Goal: Task Accomplishment & Management: Manage account settings

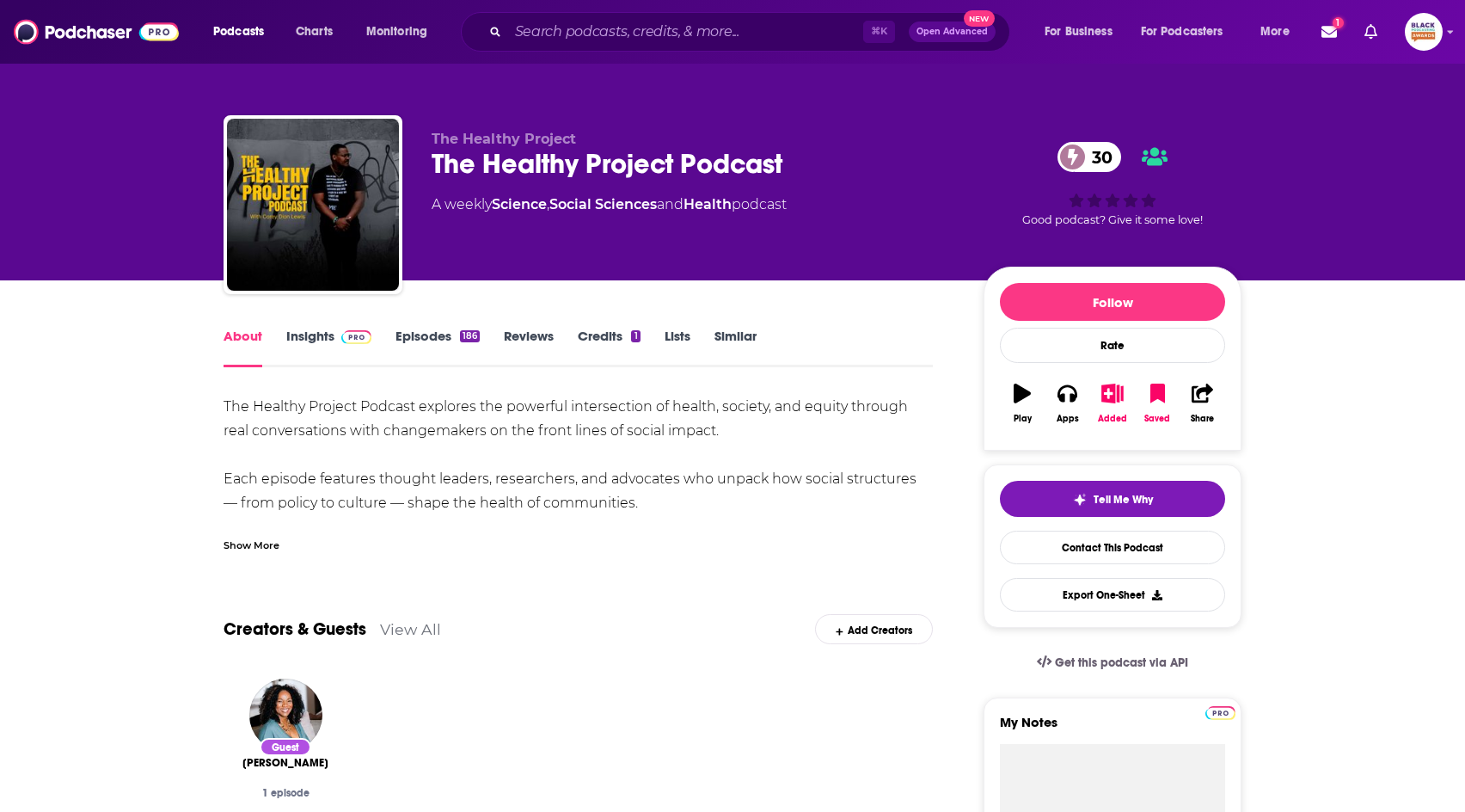
click at [733, 337] on link "Similar" at bounding box center [736, 347] width 42 height 40
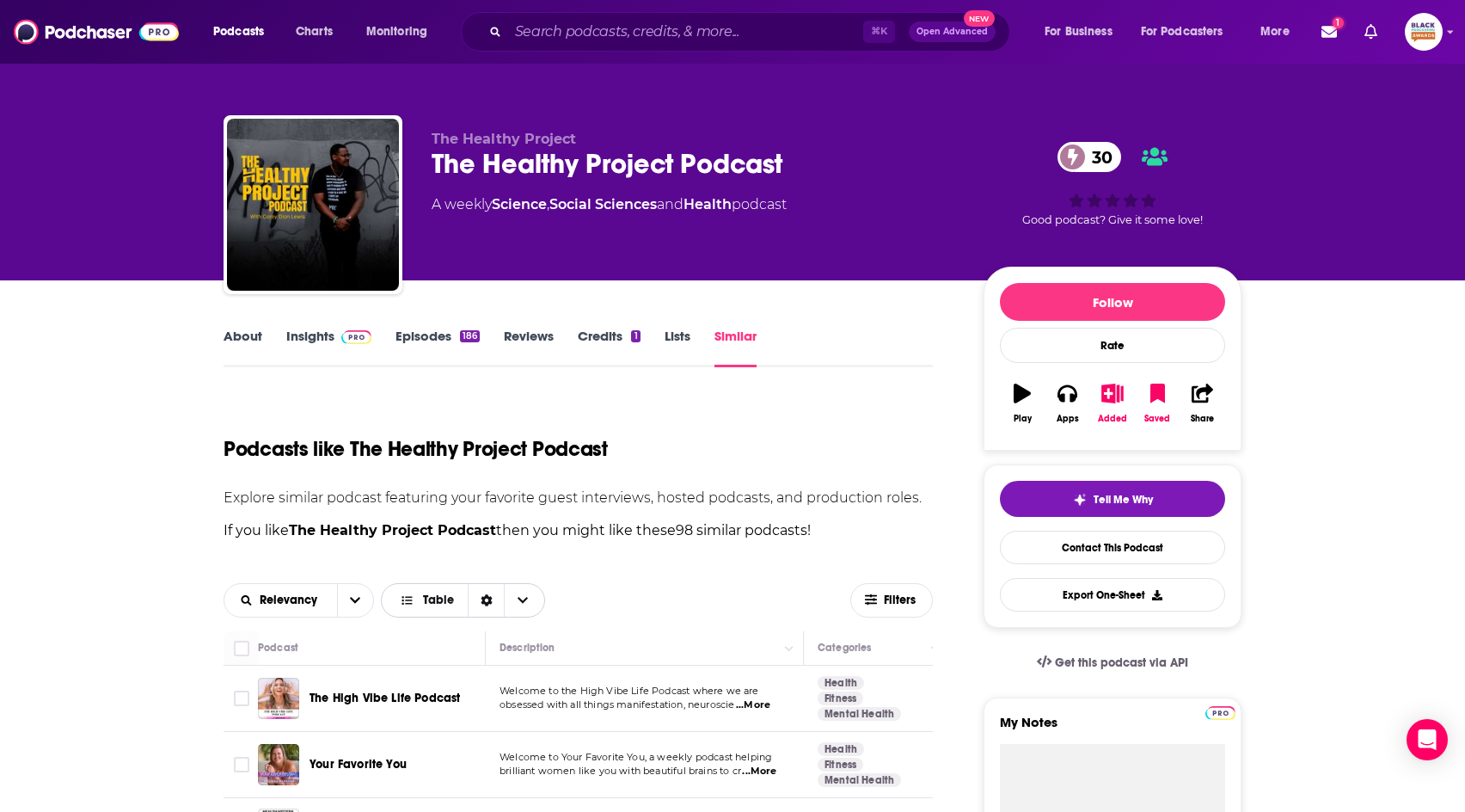
click at [418, 609] on span "Table" at bounding box center [428, 600] width 83 height 29
click at [434, 656] on span "Gallery" at bounding box center [474, 660] width 116 height 9
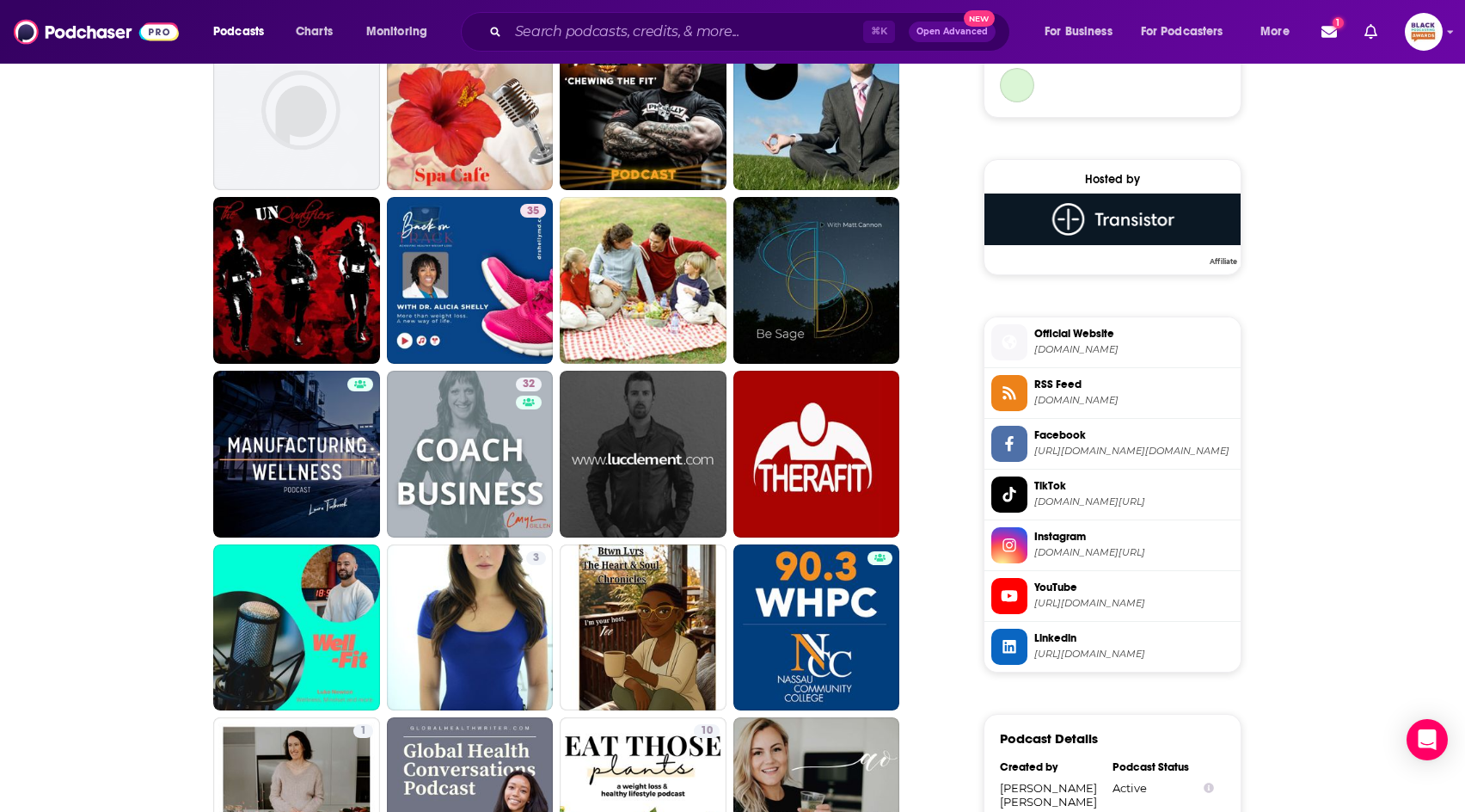
scroll to position [1267, 0]
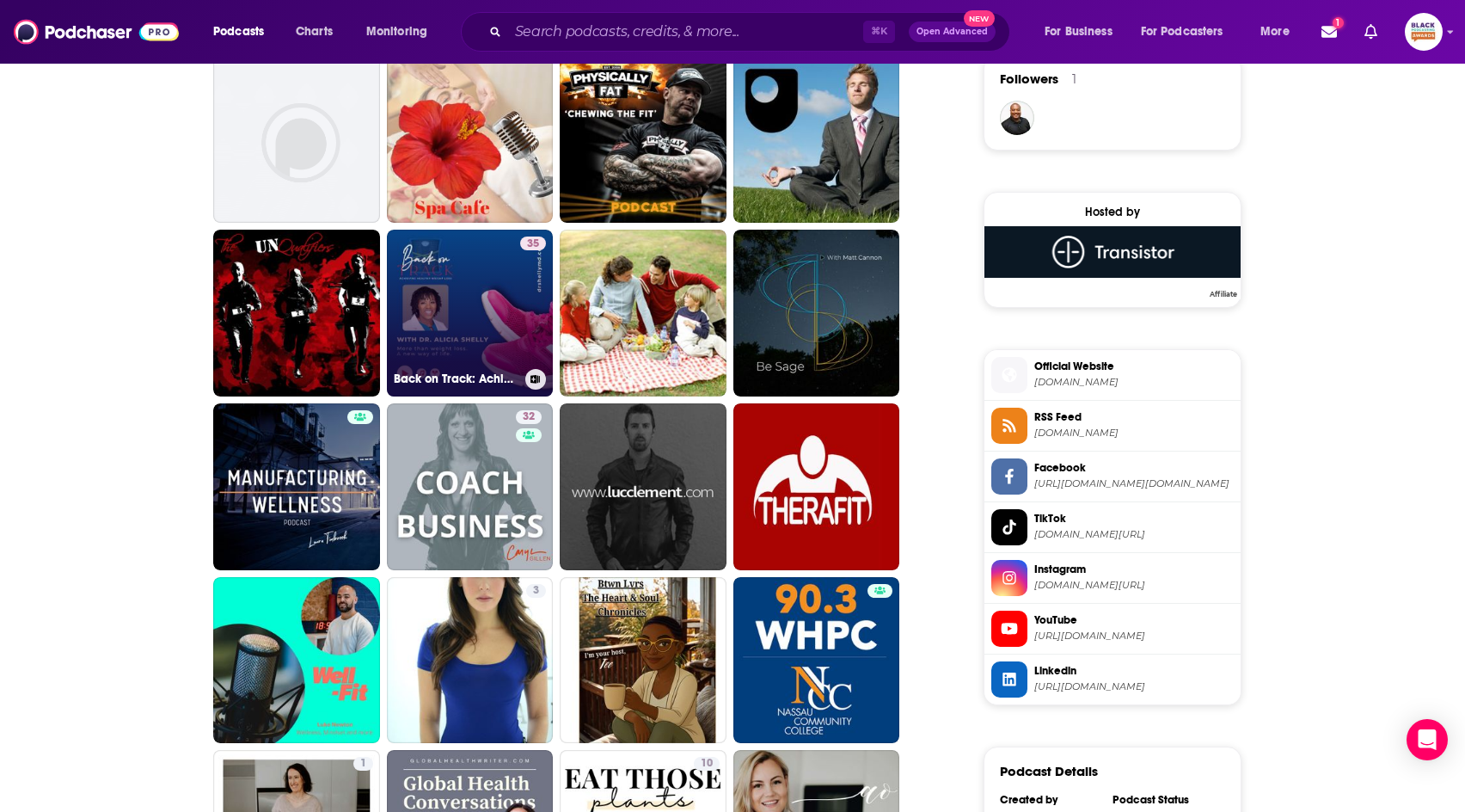
click at [502, 311] on link "35 Back on Track: Achieving Healthy Weight Loss" at bounding box center [470, 313] width 166 height 166
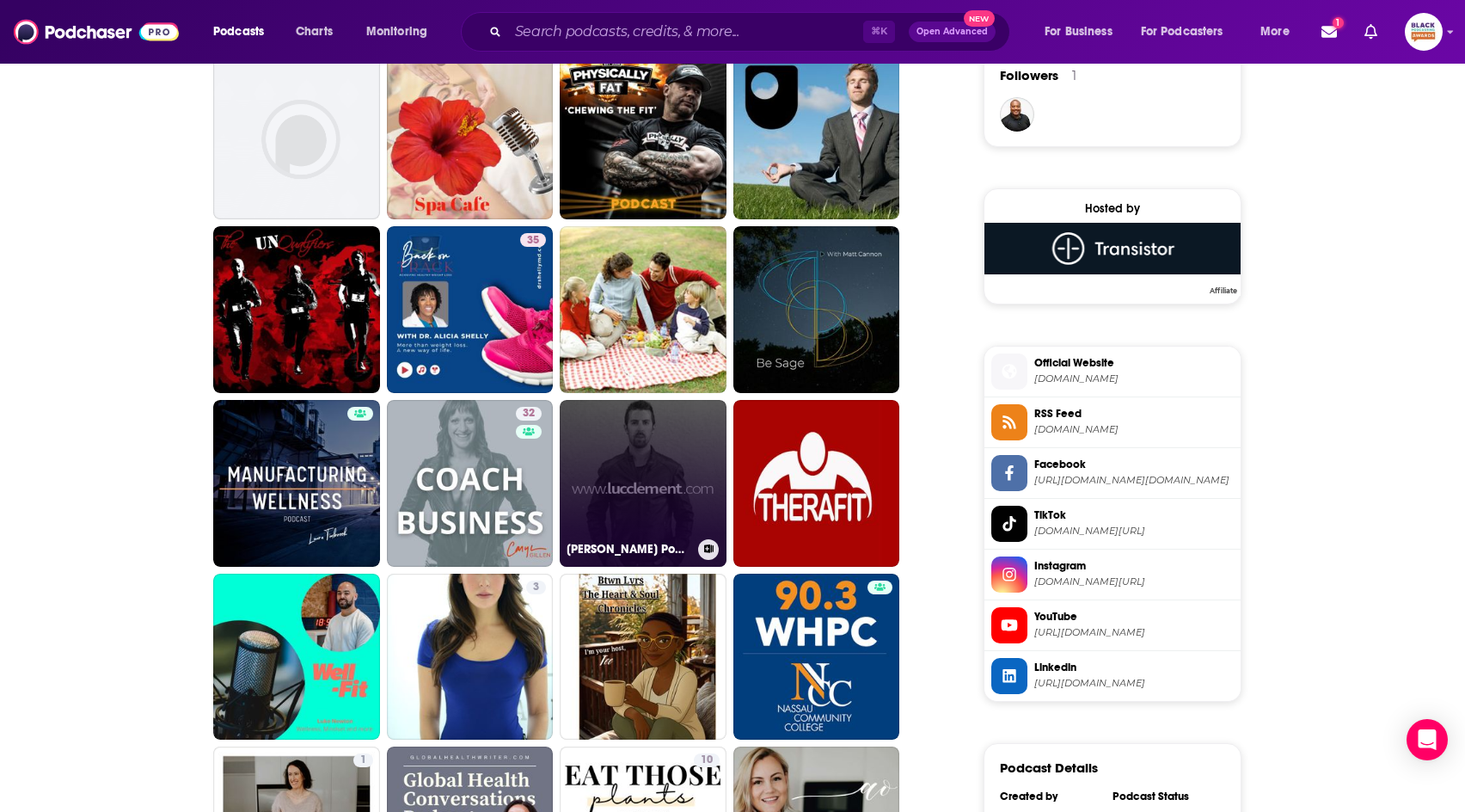
scroll to position [1272, 0]
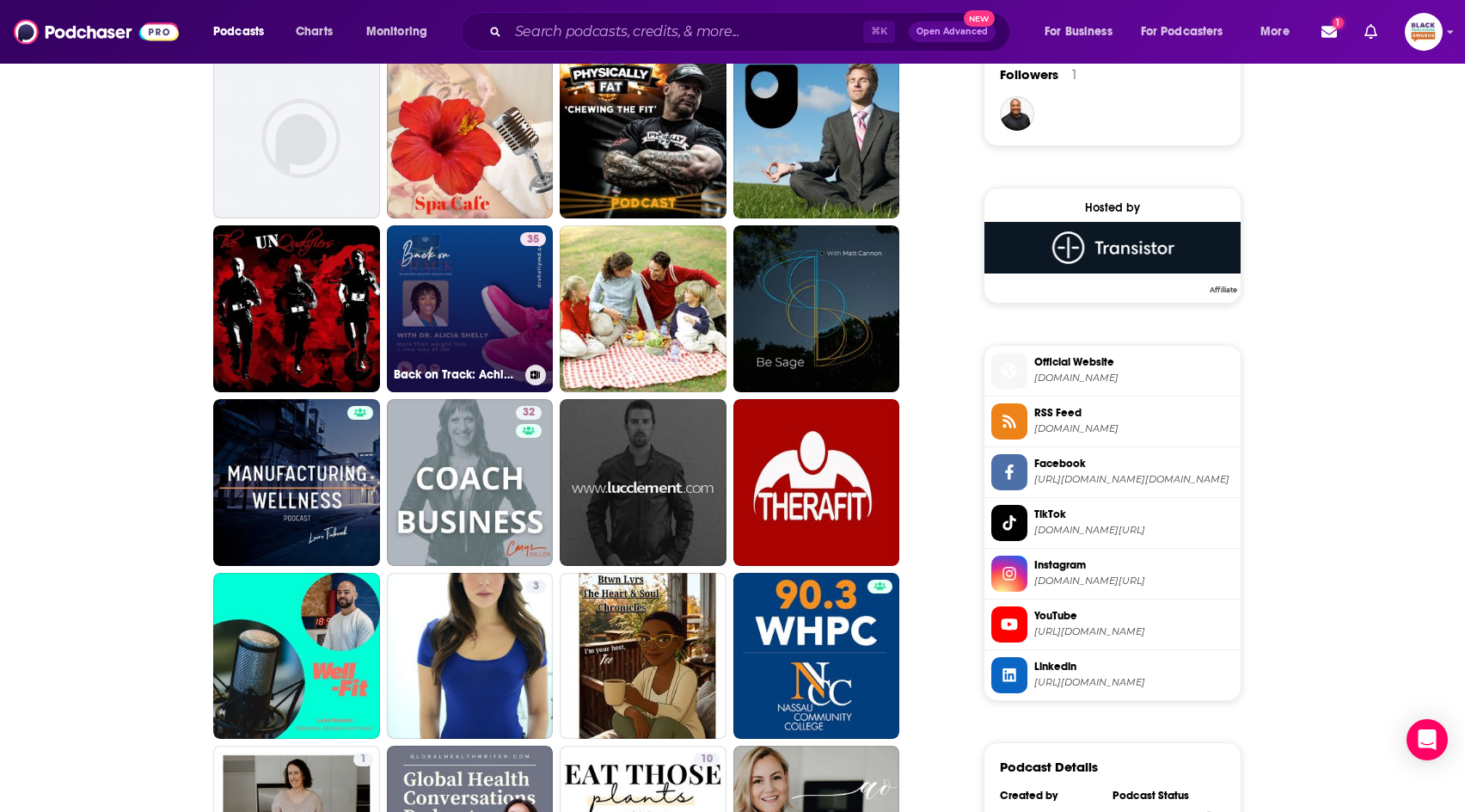
click at [536, 373] on icon at bounding box center [535, 374] width 9 height 8
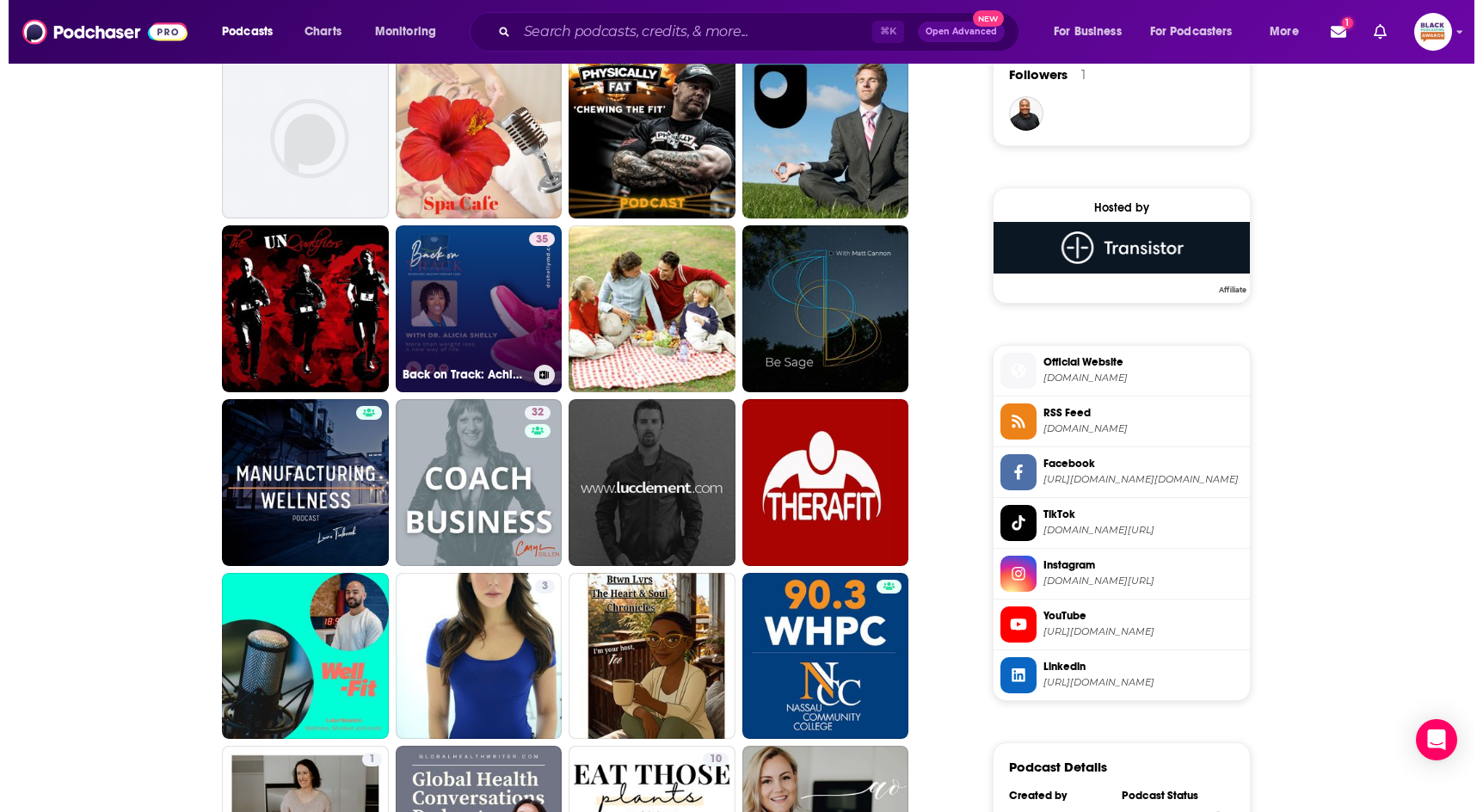
scroll to position [0, 0]
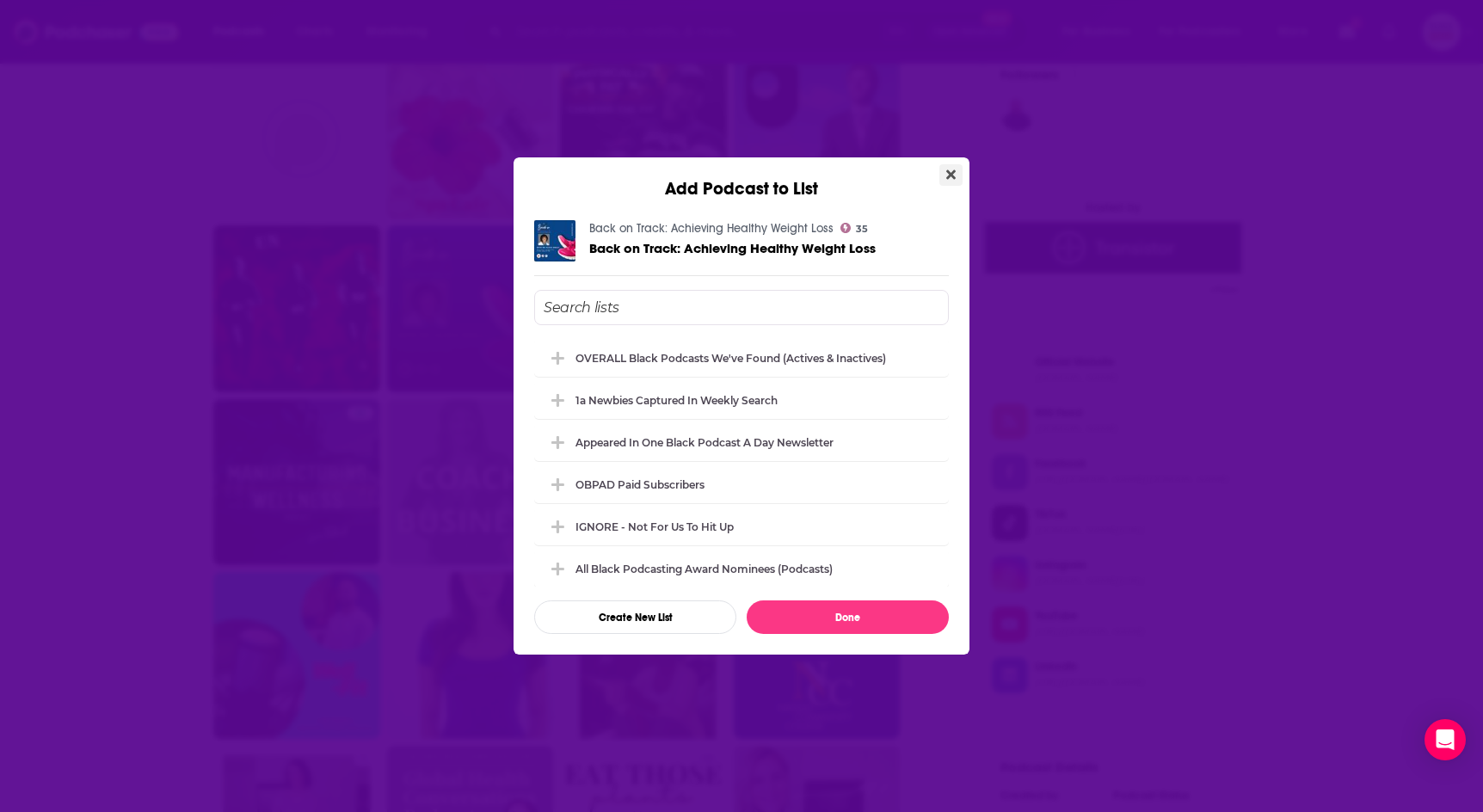
click at [956, 166] on button "Close" at bounding box center [950, 175] width 23 height 21
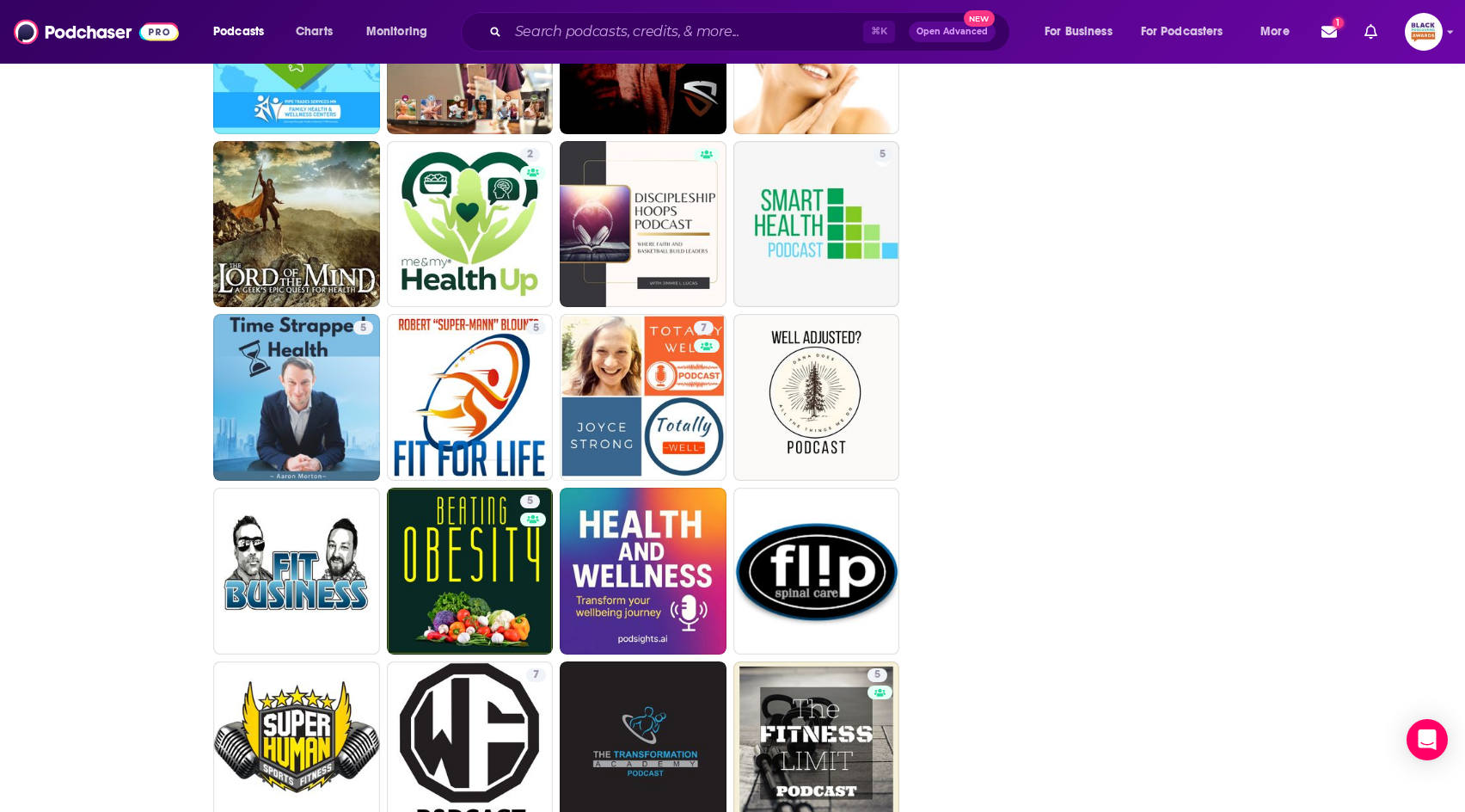
scroll to position [3958, 0]
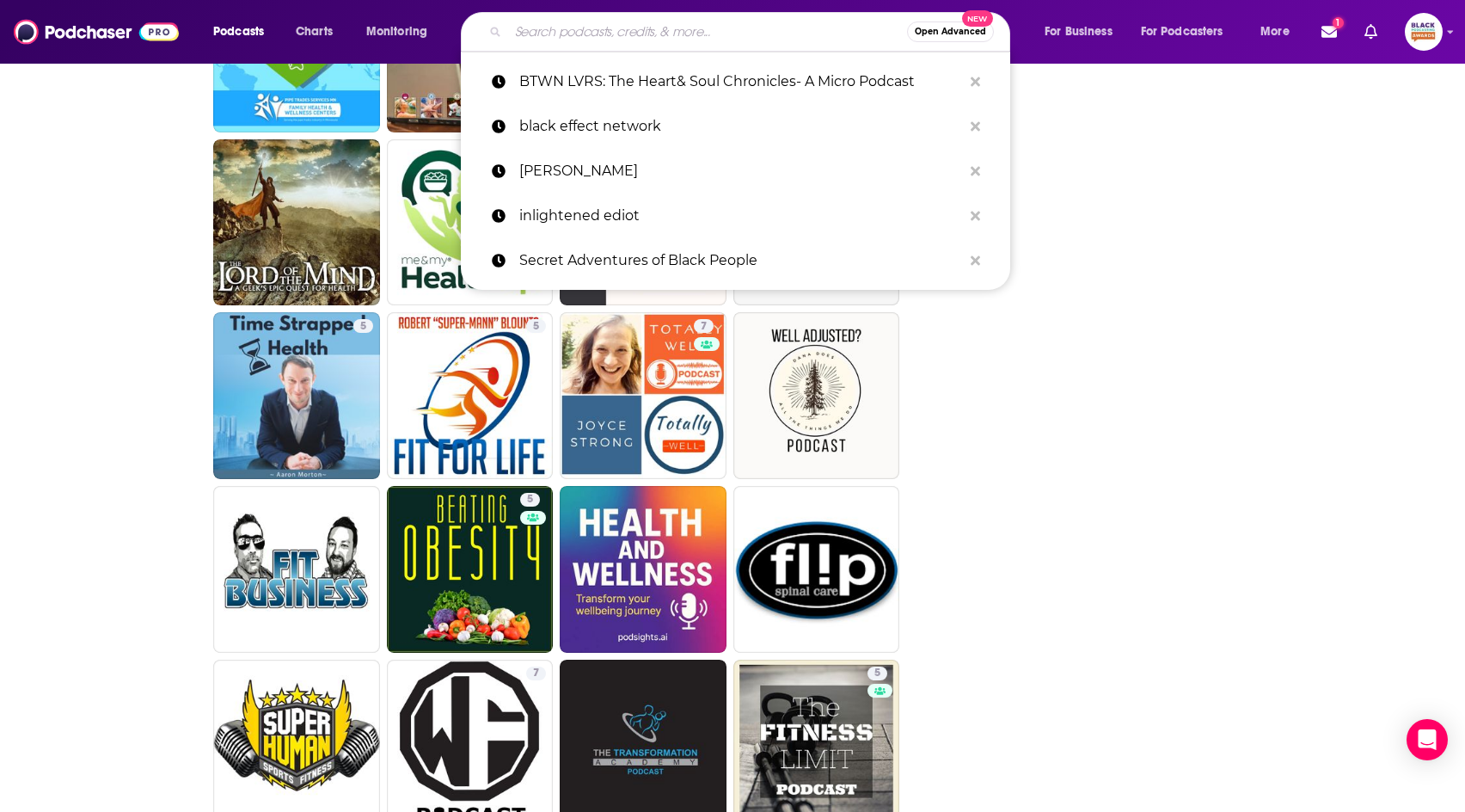
click at [684, 35] on input "Search podcasts, credits, & more..." at bounding box center [708, 32] width 399 height 28
paste input "The View from Somewhere Podcast"
type input "The View from Somewhere Podcast"
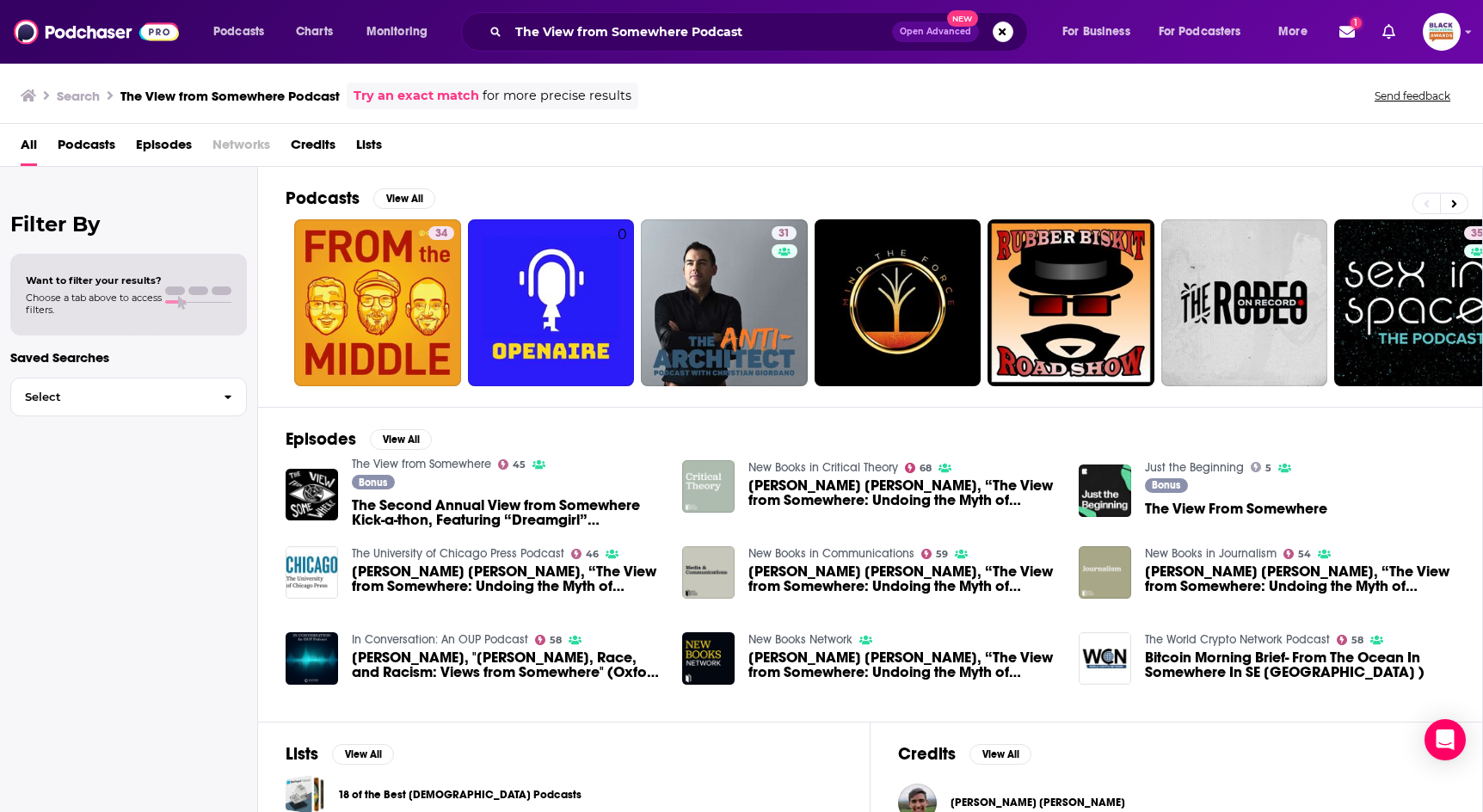
click at [393, 100] on link "Try an exact match" at bounding box center [416, 97] width 126 height 20
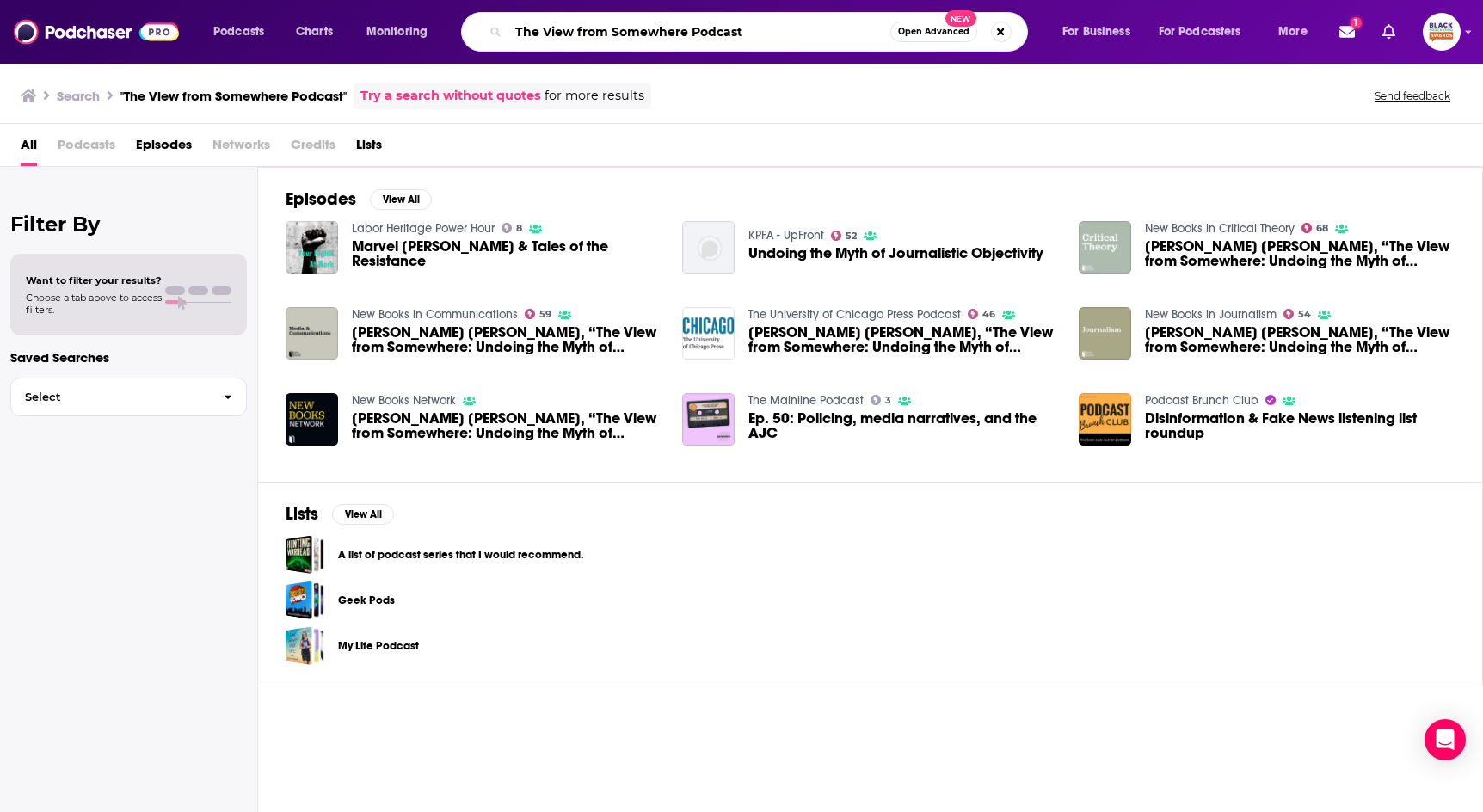
click at [696, 29] on input "The View from Somewhere Podcast" at bounding box center [699, 32] width 382 height 28
type input "The View from Somewhere"
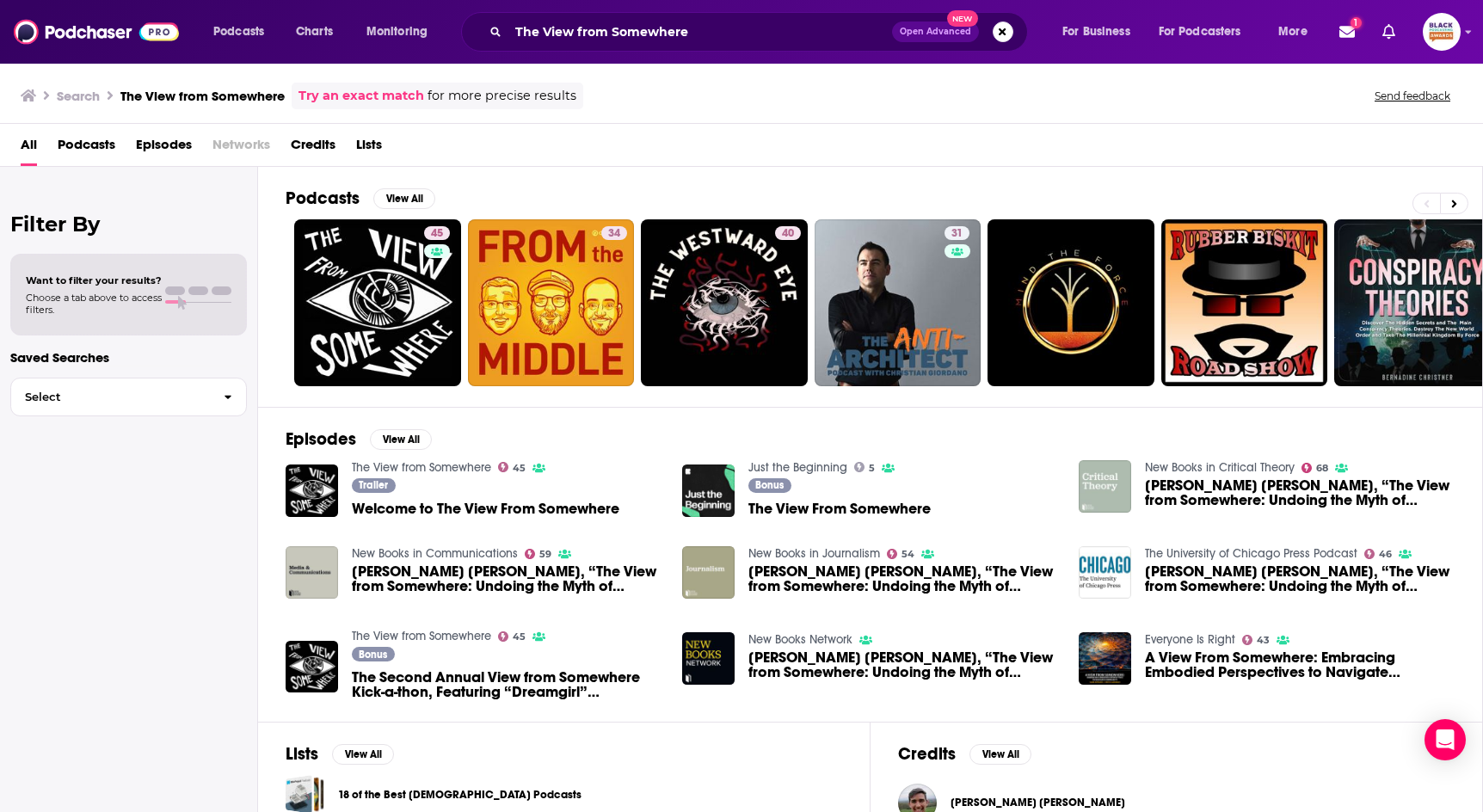
click at [398, 95] on link "Try an exact match" at bounding box center [361, 97] width 126 height 20
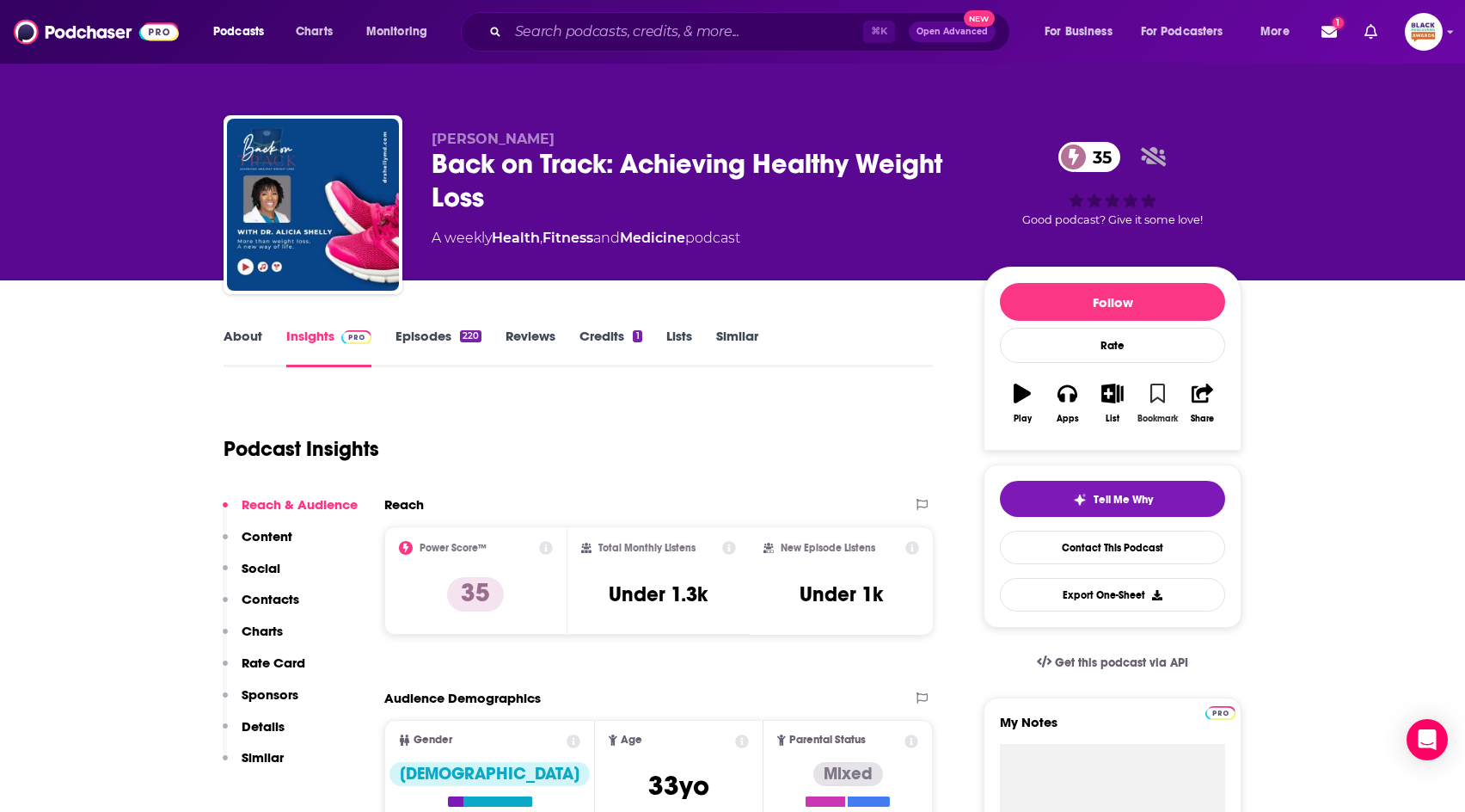
click at [1150, 391] on button "Bookmark" at bounding box center [1157, 403] width 45 height 62
click at [1120, 398] on icon "button" at bounding box center [1113, 393] width 21 height 19
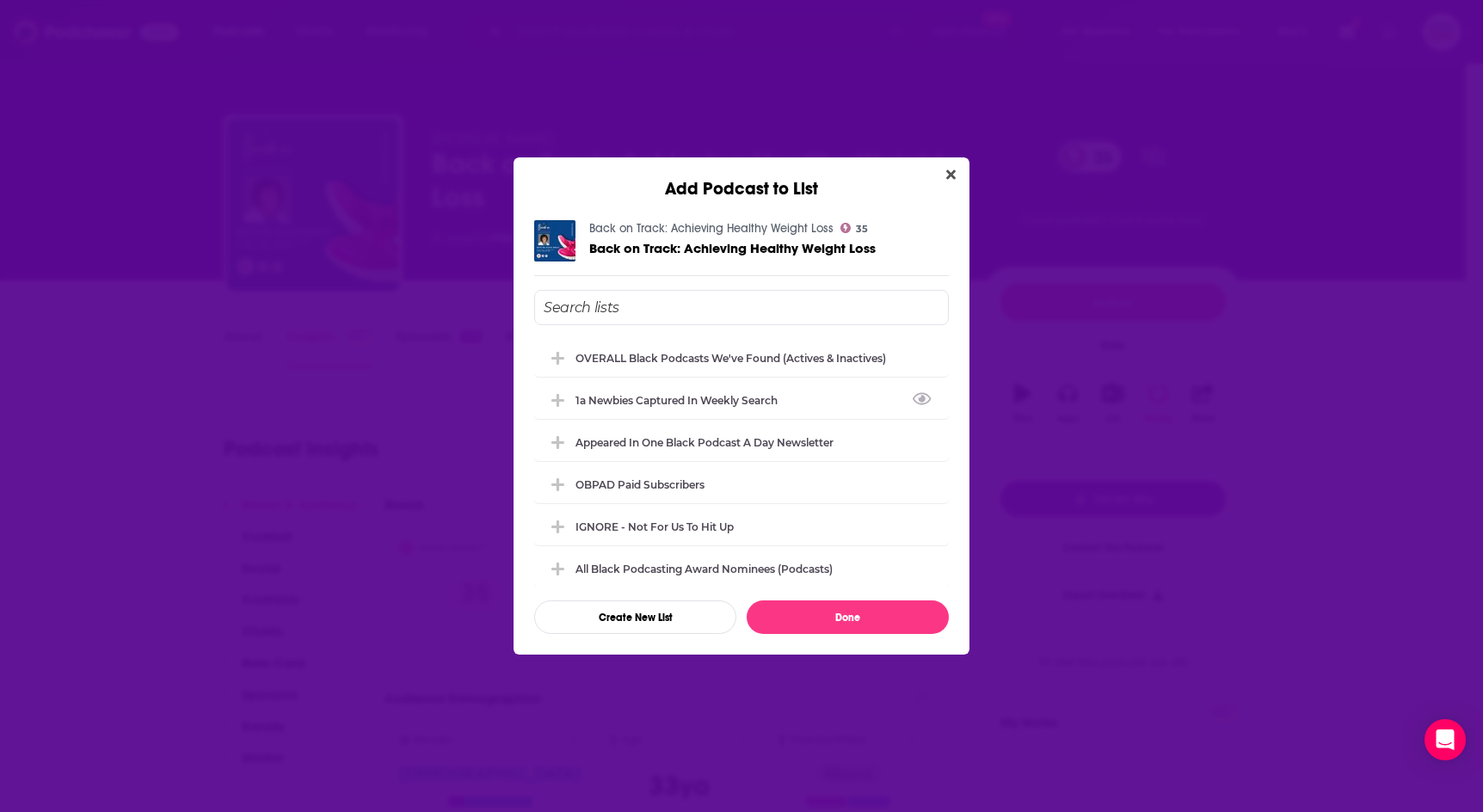
click at [735, 358] on div "OVERALL Black podcasts we've found (actives & inactives)" at bounding box center [731, 358] width 311 height 13
click at [868, 629] on button "Done" at bounding box center [848, 617] width 202 height 33
